Goal: Information Seeking & Learning: Learn about a topic

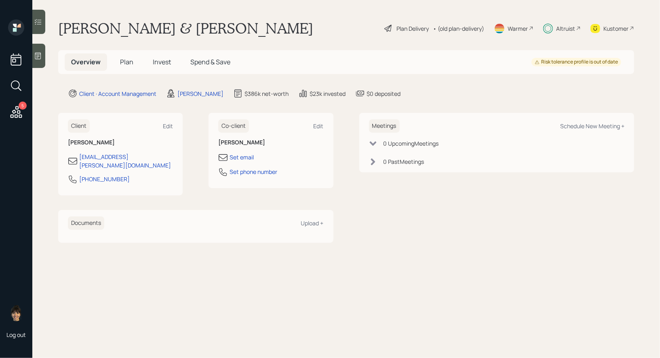
click at [160, 62] on span "Invest" at bounding box center [162, 61] width 18 height 9
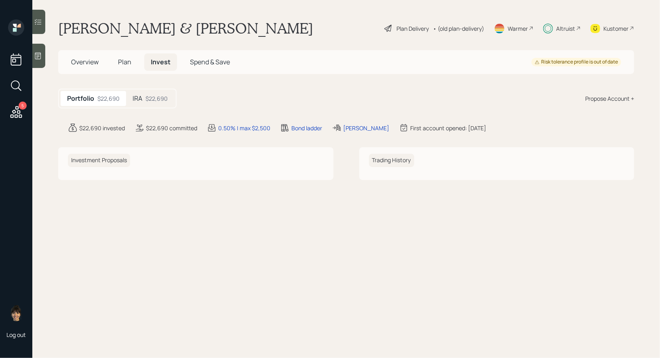
click at [152, 92] on div "IRA $22,690" at bounding box center [150, 98] width 48 height 15
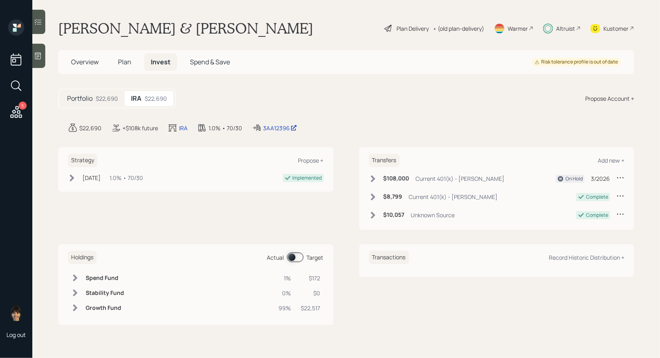
click at [123, 60] on span "Plan" at bounding box center [124, 61] width 13 height 9
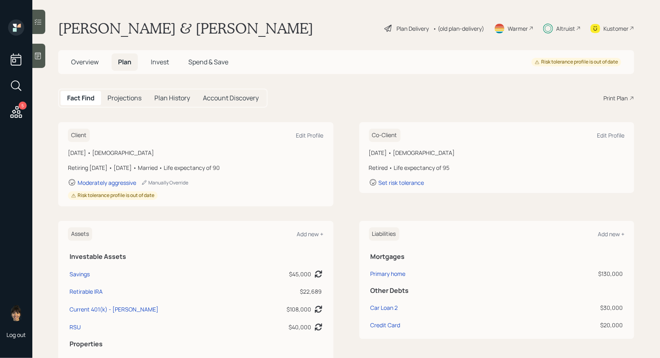
click at [160, 55] on h5 "Invest" at bounding box center [159, 61] width 31 height 17
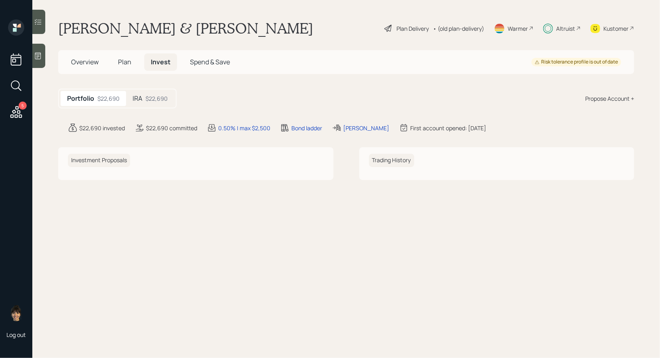
click at [153, 94] on div "$22,690" at bounding box center [157, 98] width 22 height 8
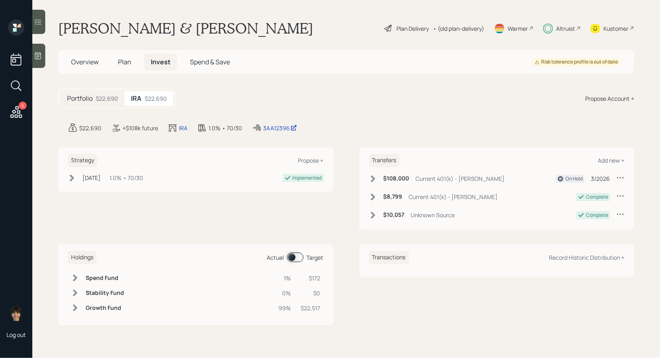
click at [616, 30] on div "Kustomer" at bounding box center [615, 28] width 25 height 8
